Goal: Task Accomplishment & Management: Complete application form

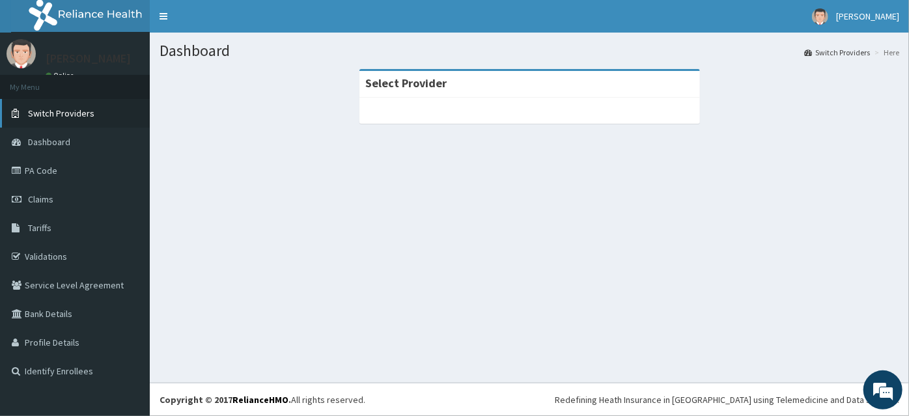
click at [81, 111] on span "Switch Providers" at bounding box center [61, 113] width 66 height 12
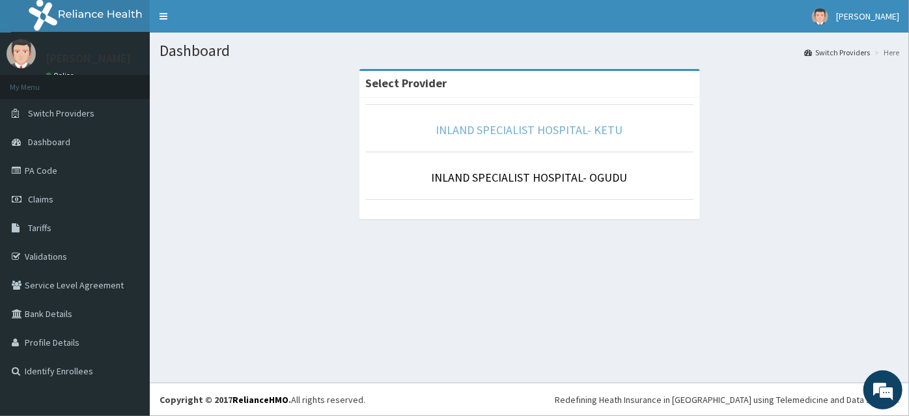
click at [512, 132] on link "INLAND SPECIALIST HOSPITAL- KETU" at bounding box center [529, 129] width 187 height 15
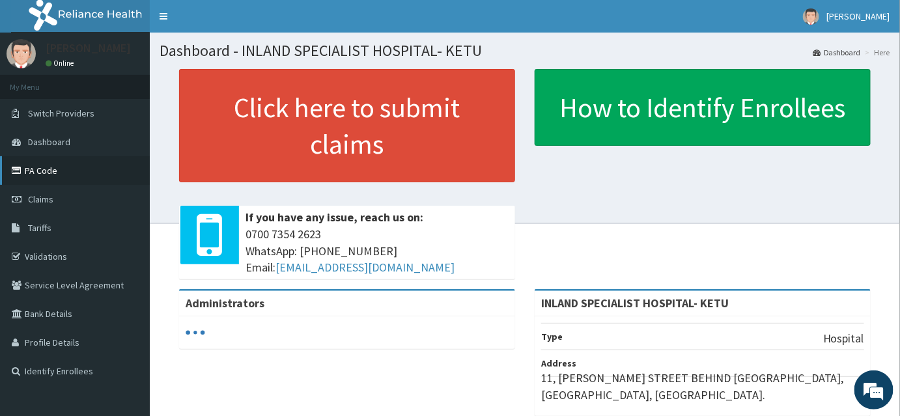
click at [40, 171] on link "PA Code" at bounding box center [75, 170] width 150 height 29
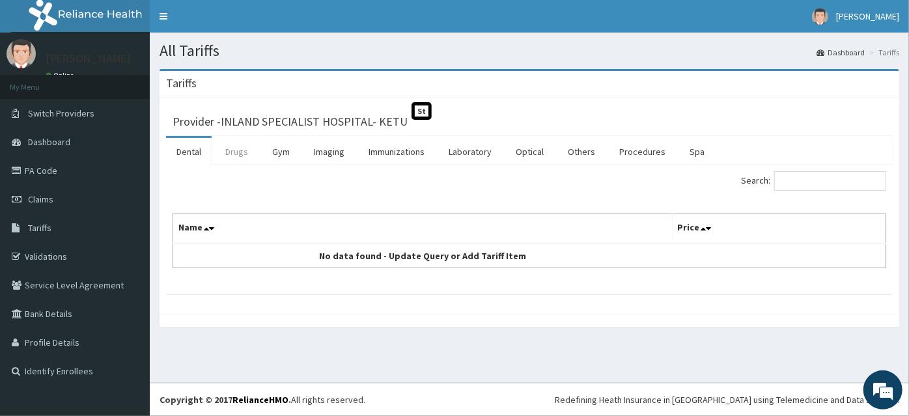
click at [234, 149] on link "Drugs" at bounding box center [237, 151] width 44 height 27
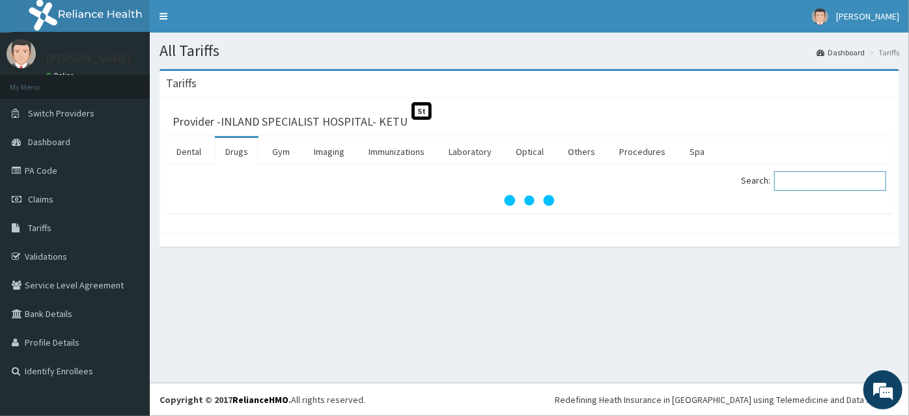
click at [800, 183] on input "Search:" at bounding box center [830, 181] width 112 height 20
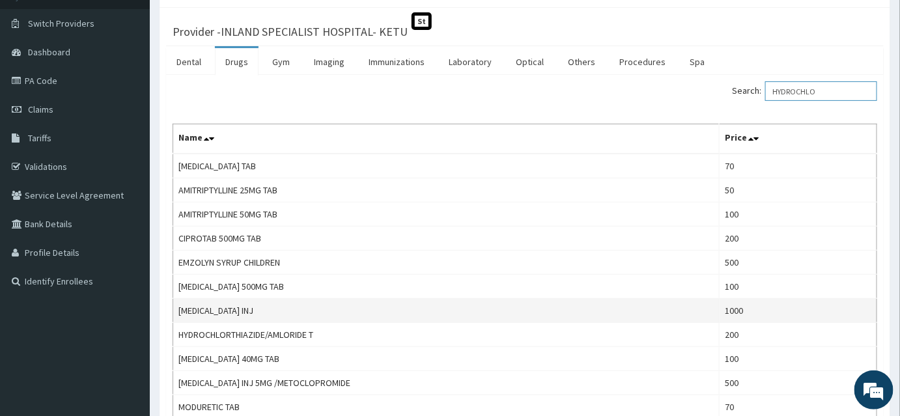
scroll to position [118, 0]
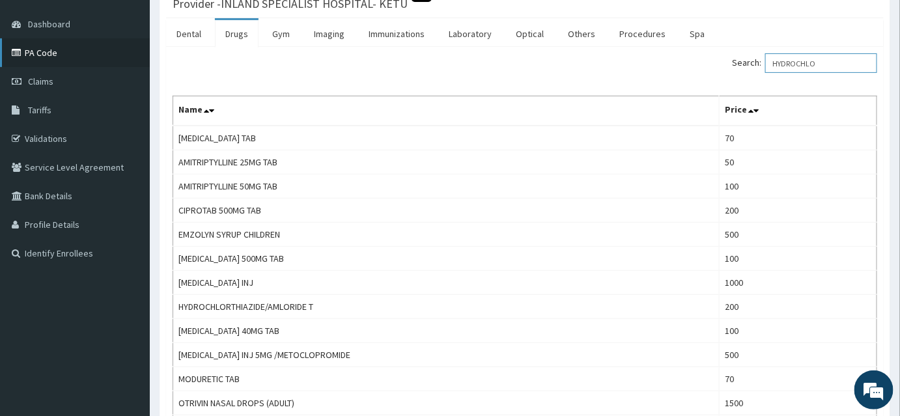
type input "HYDROCHLO"
click at [68, 52] on link "PA Code" at bounding box center [75, 52] width 150 height 29
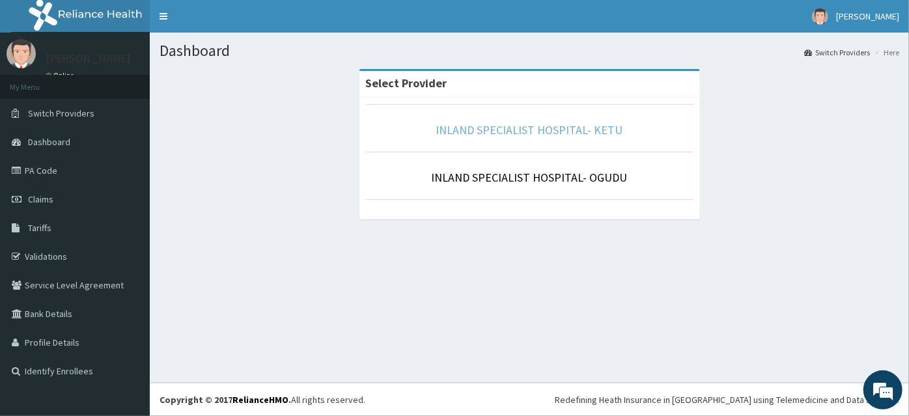
click at [497, 130] on link "INLAND SPECIALIST HOSPITAL- KETU" at bounding box center [529, 129] width 187 height 15
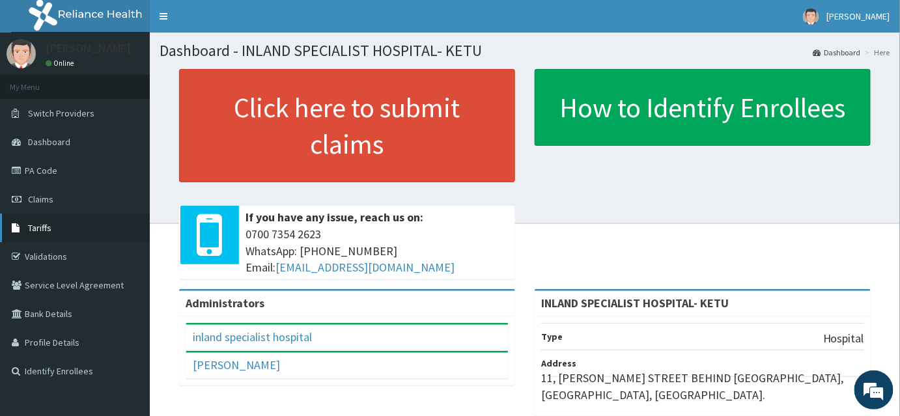
click at [49, 231] on span "Tariffs" at bounding box center [39, 228] width 23 height 12
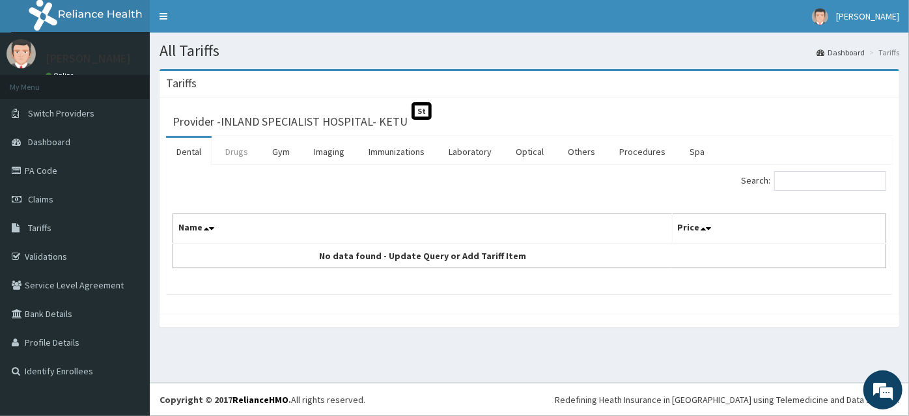
click at [242, 150] on link "Drugs" at bounding box center [237, 151] width 44 height 27
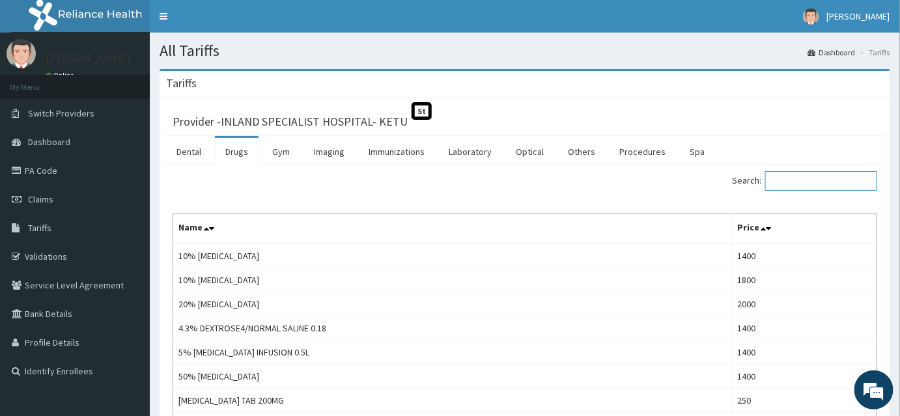
click at [805, 179] on input "Search:" at bounding box center [821, 181] width 112 height 20
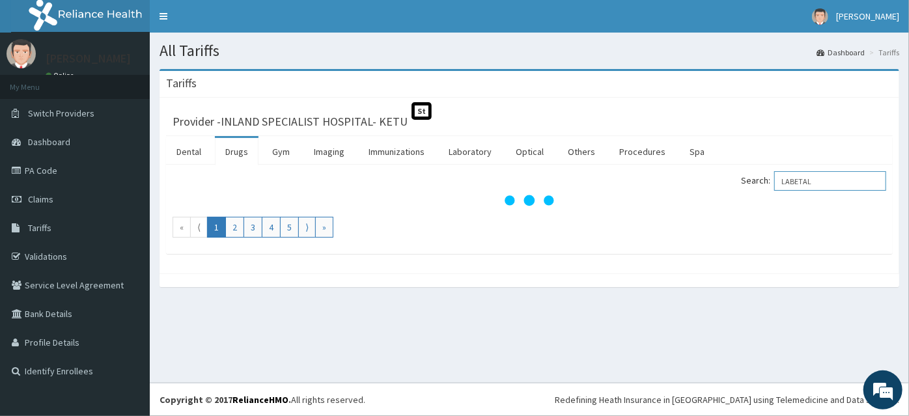
type input "LABETALO"
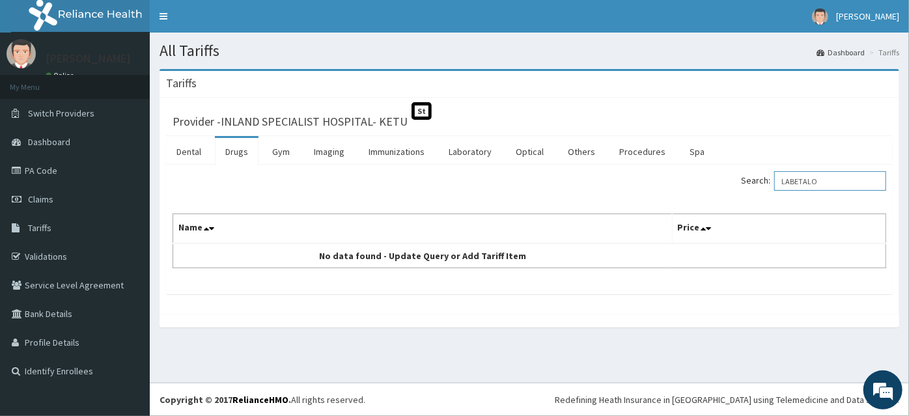
drag, startPoint x: 847, startPoint y: 182, endPoint x: 725, endPoint y: 191, distance: 122.2
click at [725, 191] on div "Search: LABETALO" at bounding box center [712, 182] width 347 height 23
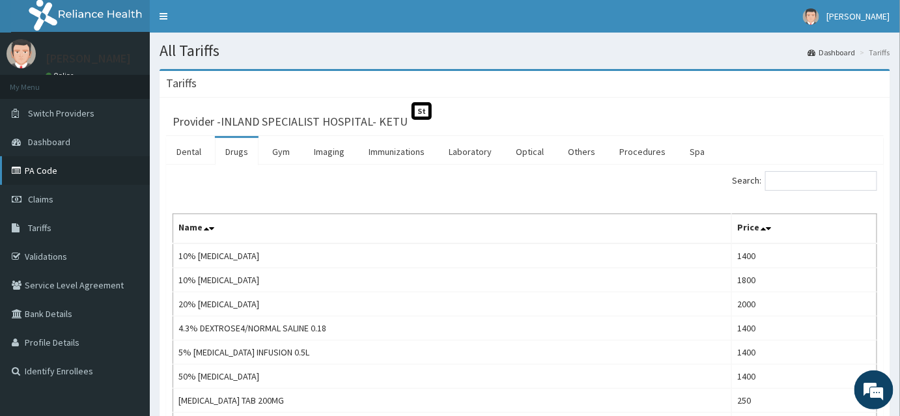
click at [44, 173] on link "PA Code" at bounding box center [75, 170] width 150 height 29
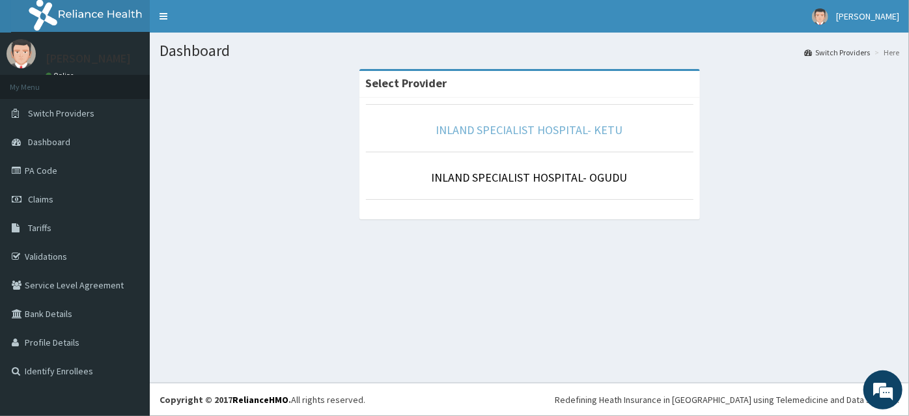
click at [466, 130] on link "INLAND SPECIALIST HOSPITAL- KETU" at bounding box center [529, 129] width 187 height 15
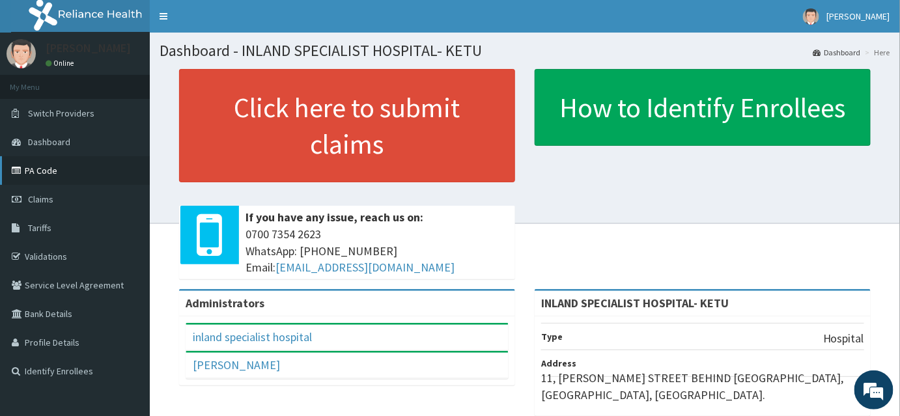
click at [60, 174] on link "PA Code" at bounding box center [75, 170] width 150 height 29
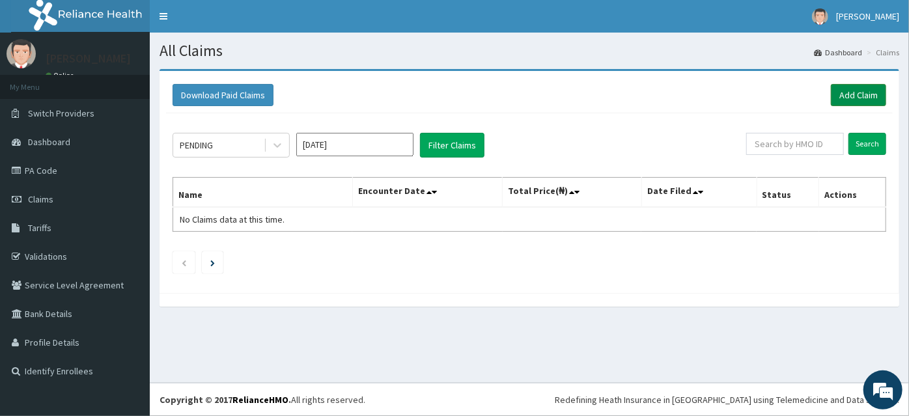
click at [847, 92] on link "Add Claim" at bounding box center [858, 95] width 55 height 22
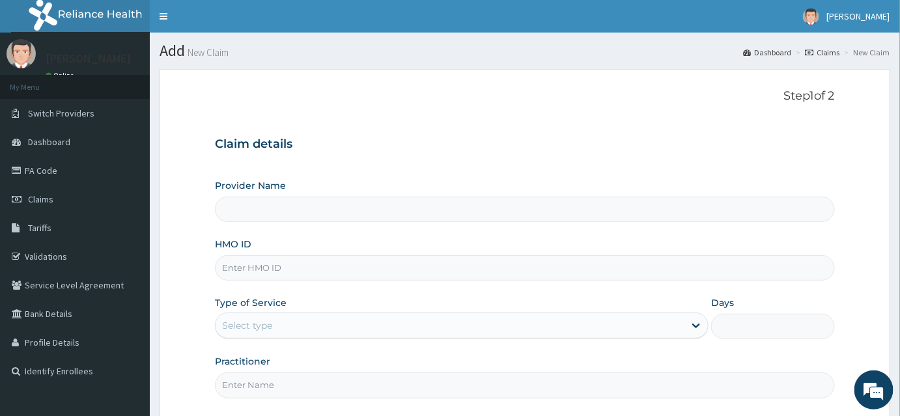
type input "INLAND SPECIALIST HOSPITAL- KETU"
click at [236, 266] on input "HMO ID" at bounding box center [525, 267] width 620 height 25
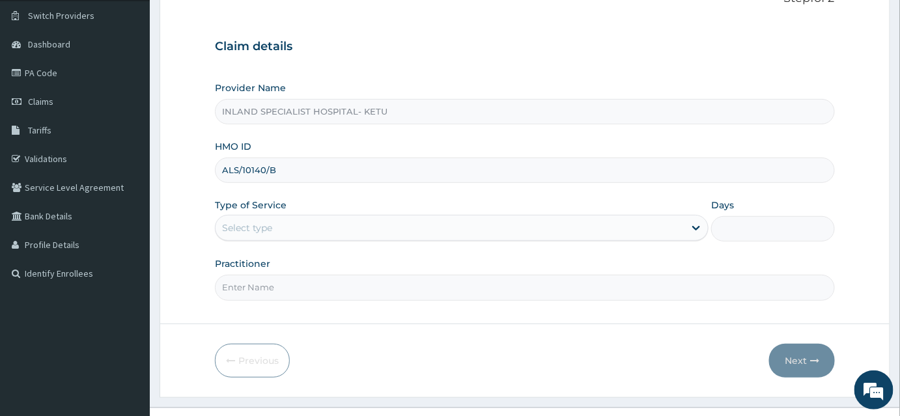
scroll to position [118, 0]
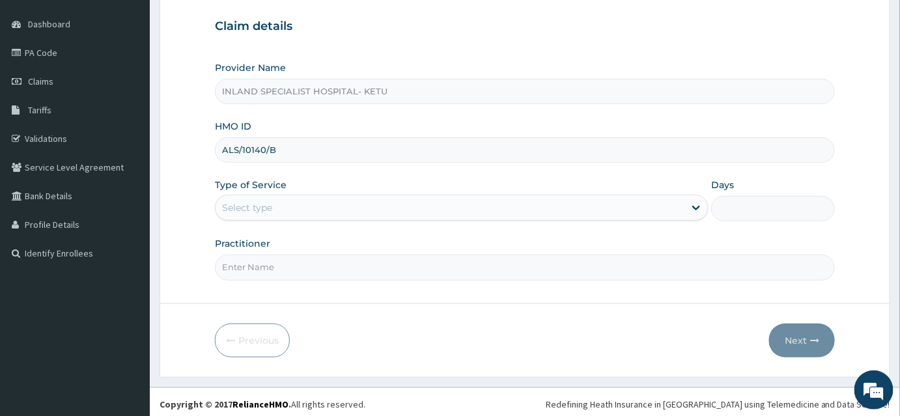
type input "ALS/10140/B"
click at [251, 208] on div "Select type" at bounding box center [247, 207] width 50 height 13
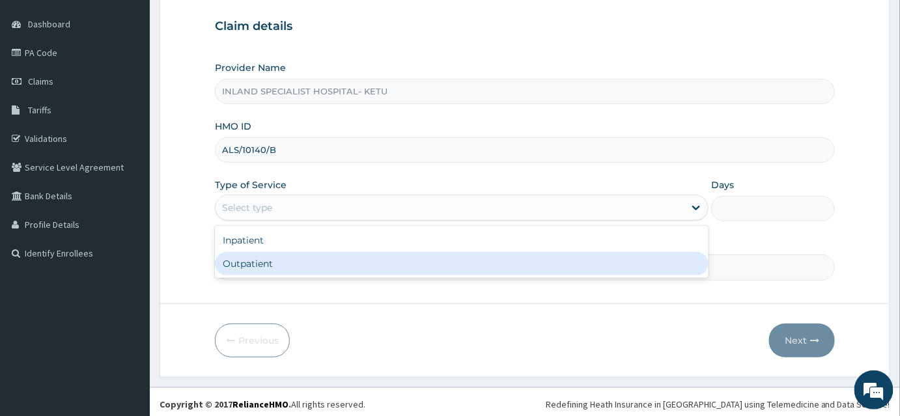
drag, startPoint x: 248, startPoint y: 257, endPoint x: 244, endPoint y: 273, distance: 16.3
click at [248, 261] on div "Outpatient" at bounding box center [462, 263] width 494 height 23
type input "1"
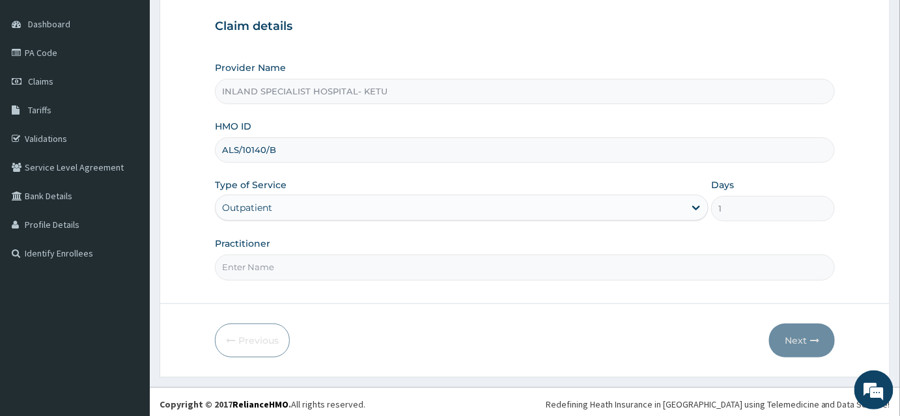
click at [241, 272] on input "Practitioner" at bounding box center [525, 267] width 620 height 25
type input "DR JOHN"
click at [793, 340] on button "Next" at bounding box center [802, 341] width 66 height 34
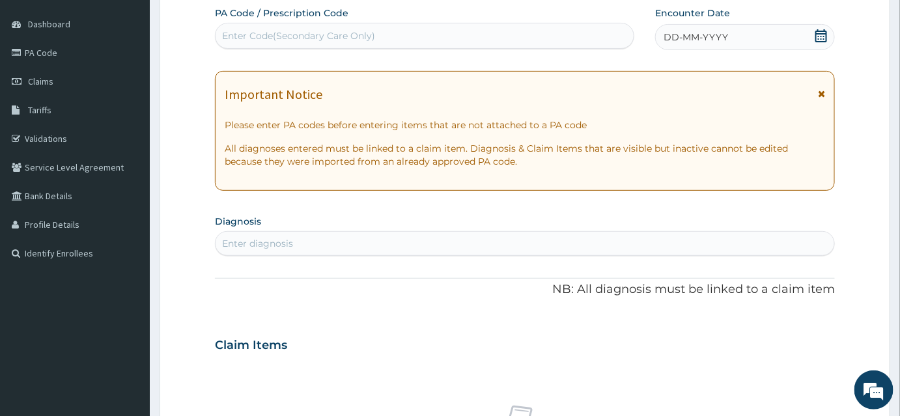
click at [368, 36] on div "Enter Code(Secondary Care Only)" at bounding box center [298, 35] width 153 height 13
type input "PA/7251CC"
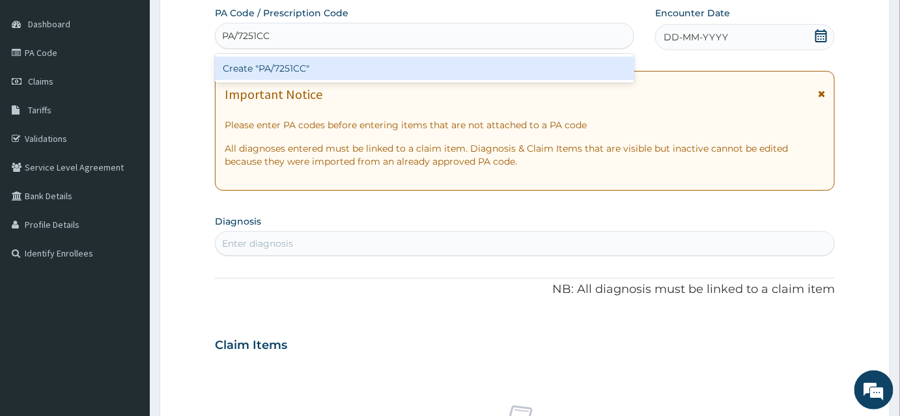
click at [389, 74] on div "Create "PA/7251CC"" at bounding box center [424, 68] width 419 height 23
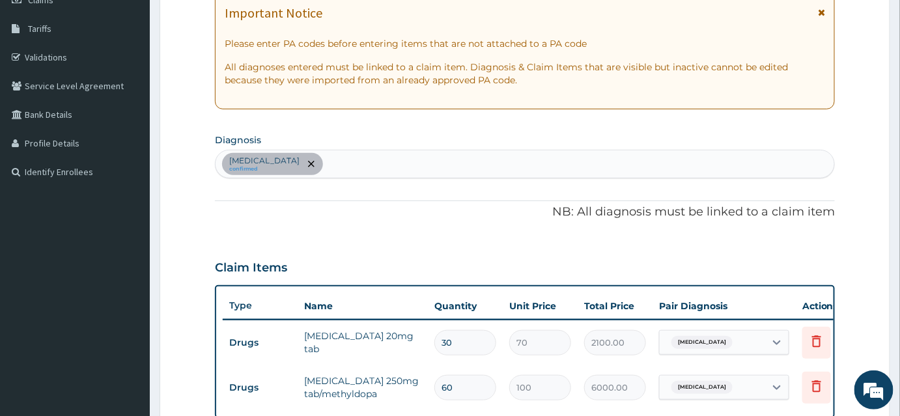
scroll to position [22, 0]
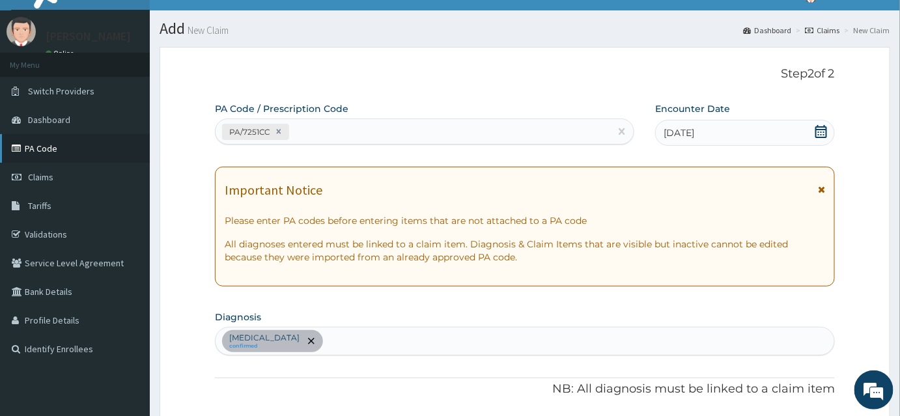
click at [47, 148] on link "PA Code" at bounding box center [75, 148] width 150 height 29
